Goal: Transaction & Acquisition: Purchase product/service

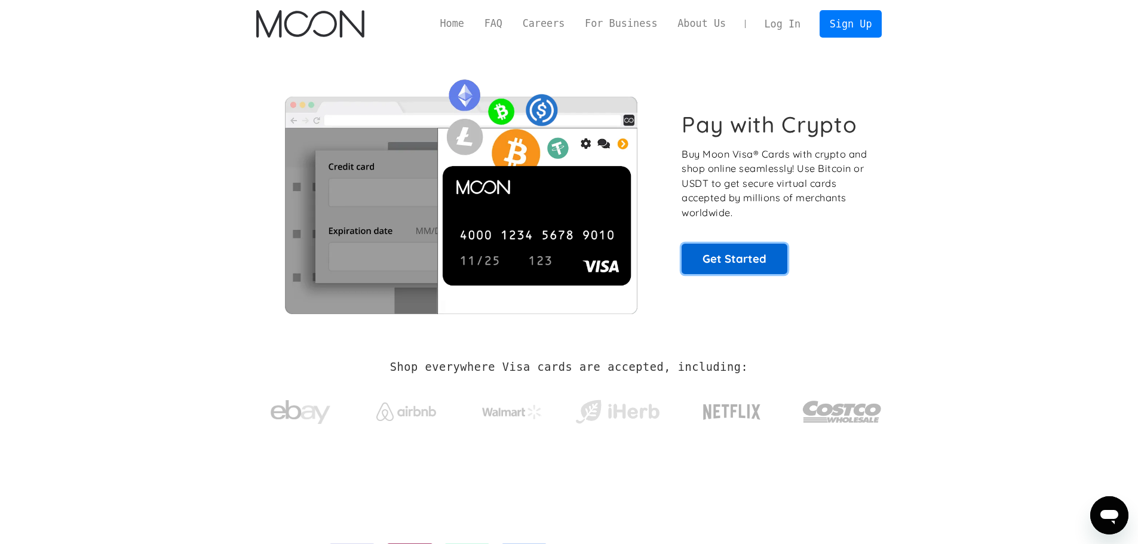
click at [745, 267] on link "Get Started" at bounding box center [734, 259] width 106 height 30
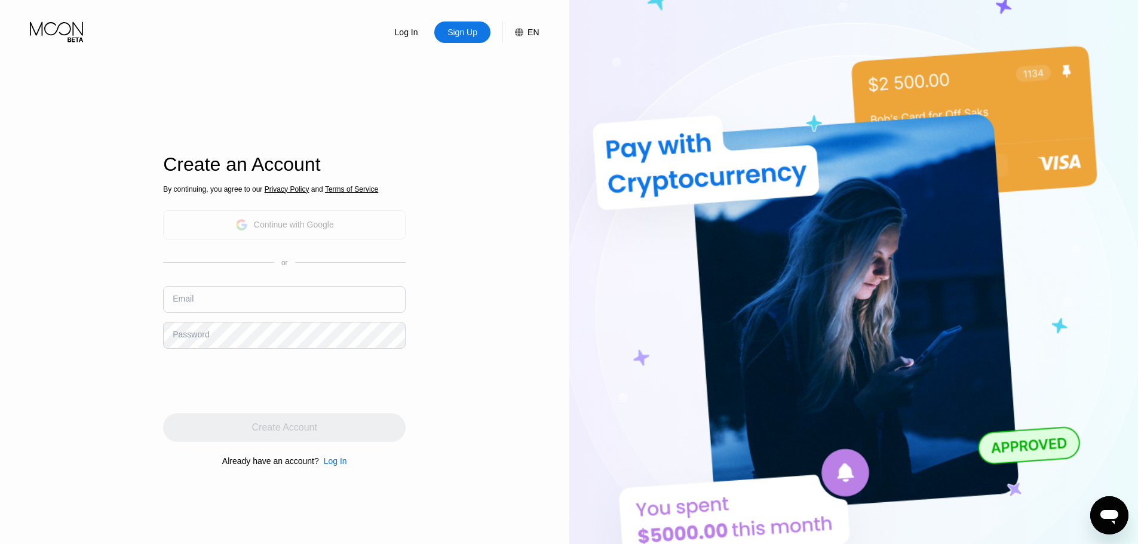
click at [324, 222] on div "Continue with Google" at bounding box center [294, 225] width 80 height 10
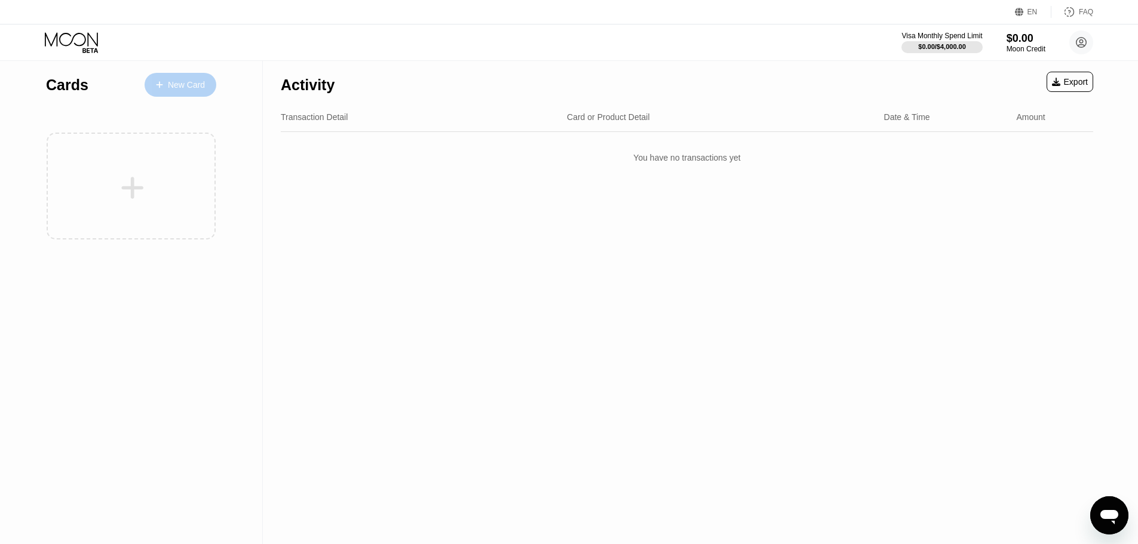
click at [185, 85] on div "New Card" at bounding box center [186, 85] width 37 height 10
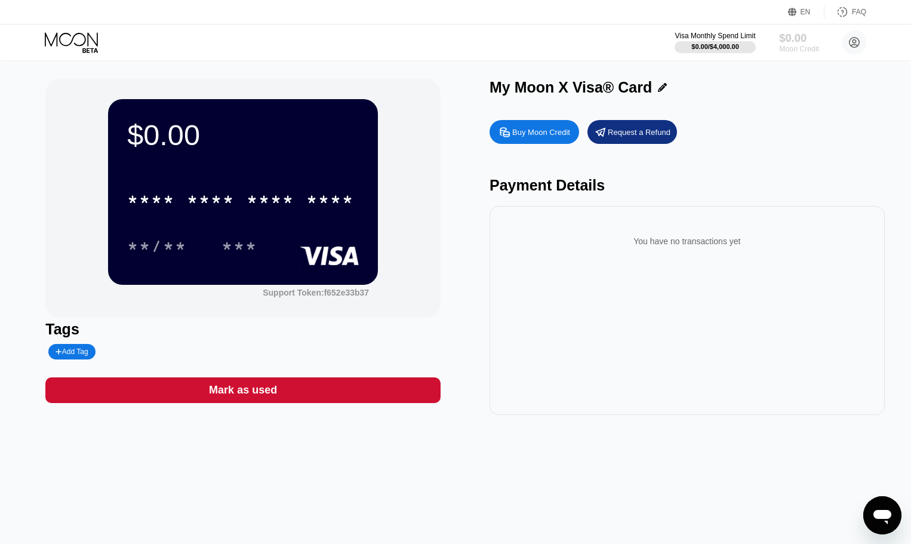
click at [796, 38] on div "$0.00" at bounding box center [799, 38] width 40 height 13
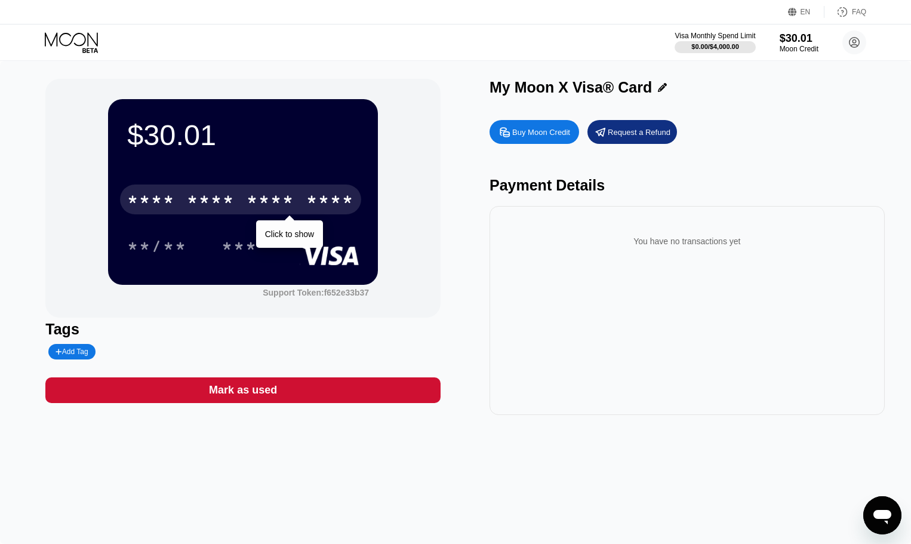
click at [208, 199] on div "* * * *" at bounding box center [211, 201] width 48 height 19
click at [277, 200] on div "* * * *" at bounding box center [271, 201] width 48 height 19
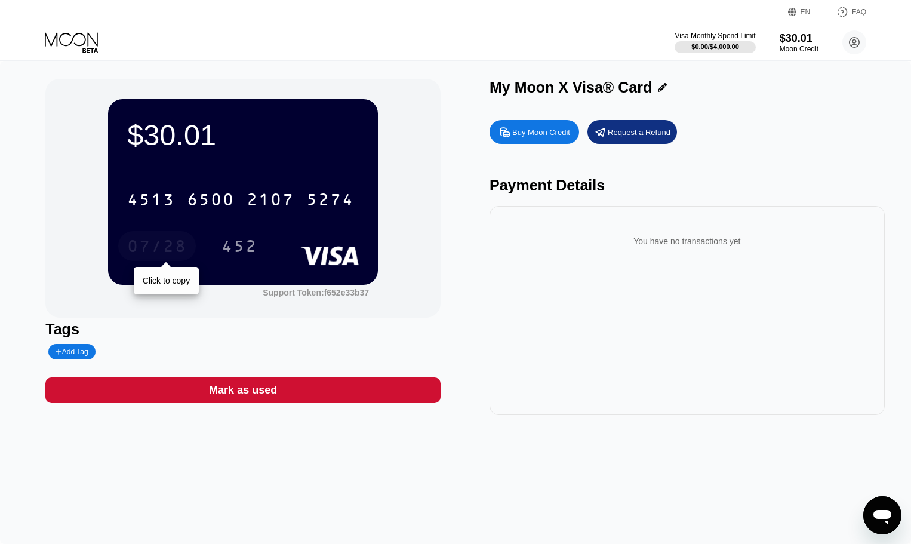
click at [156, 240] on div "07/28" at bounding box center [157, 247] width 60 height 19
